Goal: Task Accomplishment & Management: Use online tool/utility

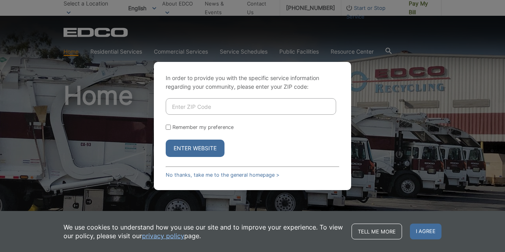
click at [211, 110] on input "Enter ZIP Code" at bounding box center [251, 106] width 171 height 17
type input "92021"
click at [195, 150] on button "Enter Website" at bounding box center [195, 148] width 59 height 17
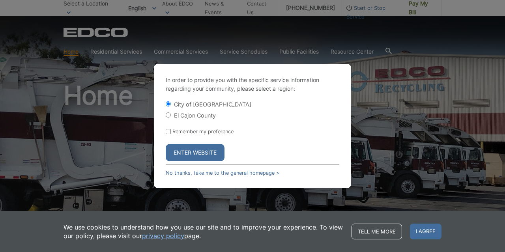
click at [208, 155] on button "Enter Website" at bounding box center [195, 152] width 59 height 17
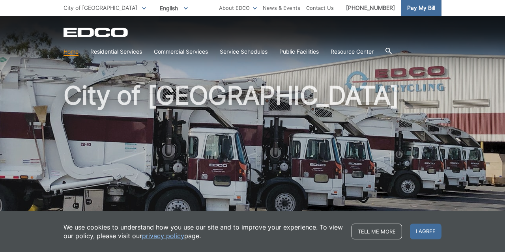
click at [404, 7] on link "Pay My Bill" at bounding box center [422, 8] width 40 height 16
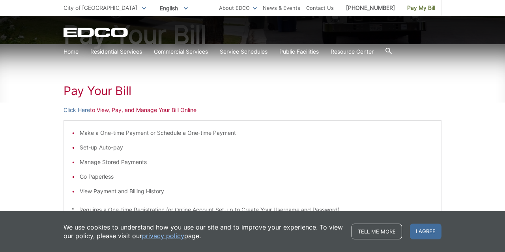
scroll to position [68, 0]
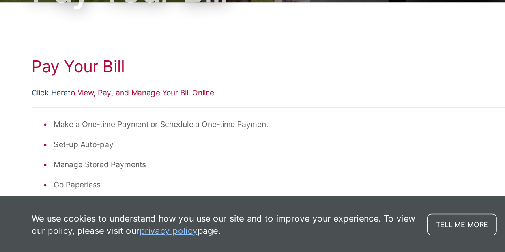
click at [64, 131] on link "Click Here" at bounding box center [77, 135] width 26 height 9
